Goal: Transaction & Acquisition: Purchase product/service

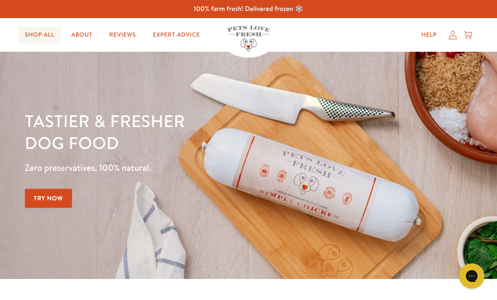
click at [36, 32] on link "Shop All" at bounding box center [39, 35] width 43 height 17
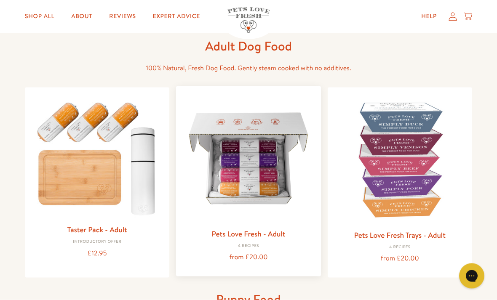
scroll to position [42, 0]
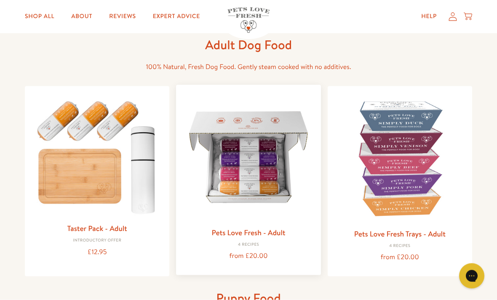
click at [238, 232] on link "Pets Love Fresh - Adult" at bounding box center [248, 232] width 74 height 11
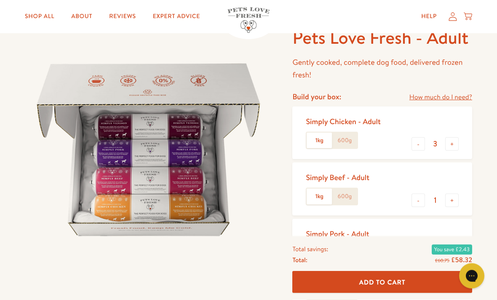
scroll to position [53, 0]
click at [334, 133] on label "600g" at bounding box center [344, 141] width 25 height 16
click at [0, 0] on input "600g" at bounding box center [0, 0] width 0 height 0
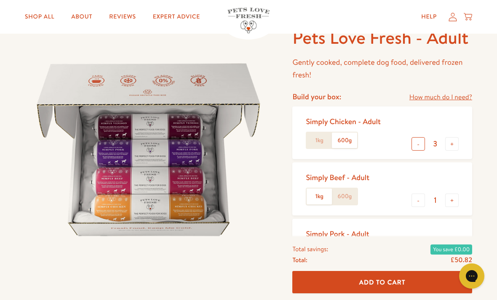
click at [413, 146] on button "-" at bounding box center [418, 143] width 13 height 13
type input "2"
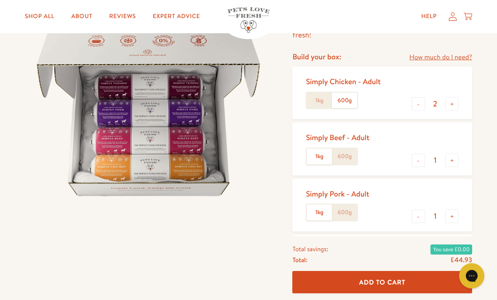
scroll to position [94, 0]
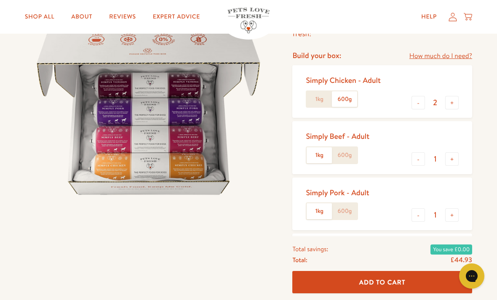
click at [346, 151] on label "600g" at bounding box center [344, 155] width 25 height 16
click at [0, 0] on input "600g" at bounding box center [0, 0] width 0 height 0
click at [344, 204] on label "600g" at bounding box center [344, 211] width 25 height 16
click at [0, 0] on input "600g" at bounding box center [0, 0] width 0 height 0
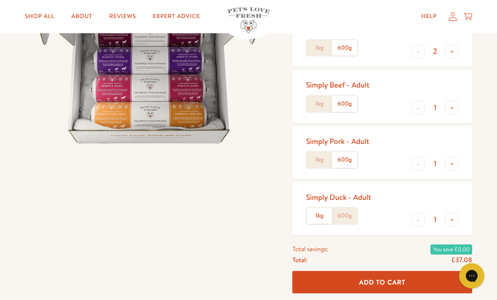
scroll to position [153, 0]
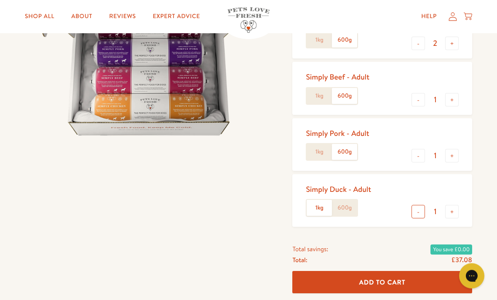
click at [419, 209] on button "-" at bounding box center [418, 212] width 13 height 13
type input "0"
click at [455, 100] on button "+" at bounding box center [451, 99] width 13 height 13
type input "2"
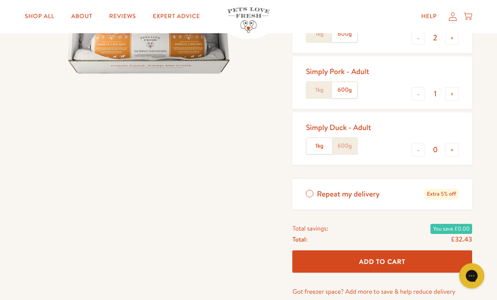
scroll to position [215, 0]
click at [366, 257] on span "Add To Cart" at bounding box center [382, 261] width 46 height 9
